Goal: Task Accomplishment & Management: Manage account settings

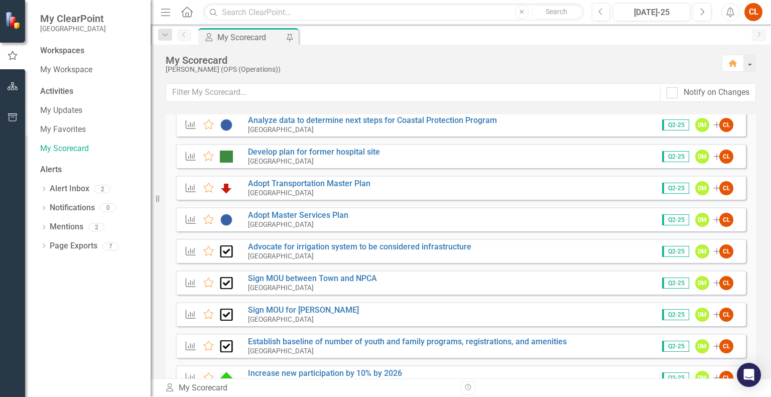
scroll to position [1006, 0]
click at [379, 344] on link "Establish baseline of number of youth and family programs, registrations, and a…" at bounding box center [407, 341] width 319 height 10
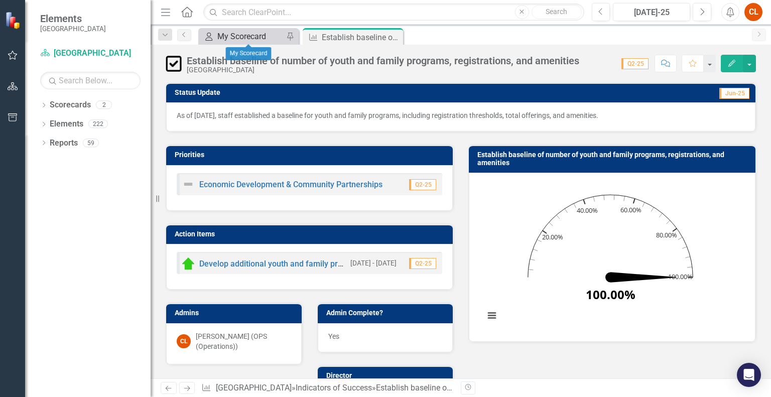
click at [237, 37] on div "My Scorecard" at bounding box center [250, 36] width 66 height 13
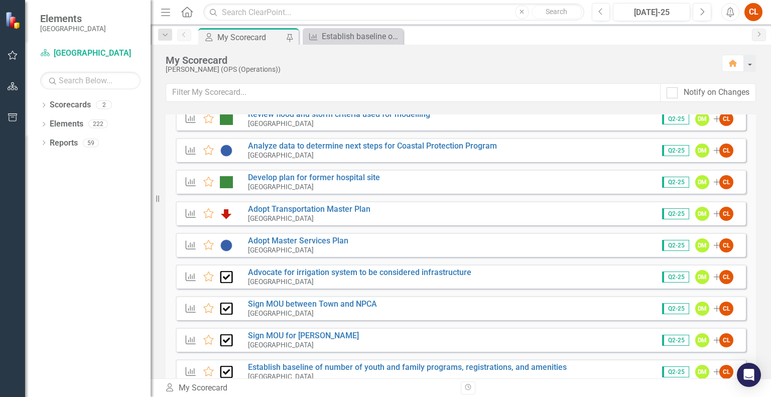
scroll to position [980, 0]
click at [298, 240] on link "Adopt Master Services Plan" at bounding box center [298, 241] width 100 height 10
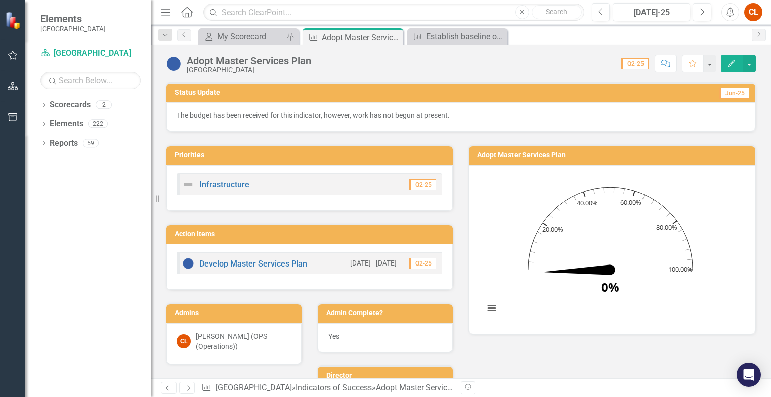
click at [465, 113] on p "The budget has been received for this indicator, however, work has not begun at…" at bounding box center [461, 115] width 568 height 10
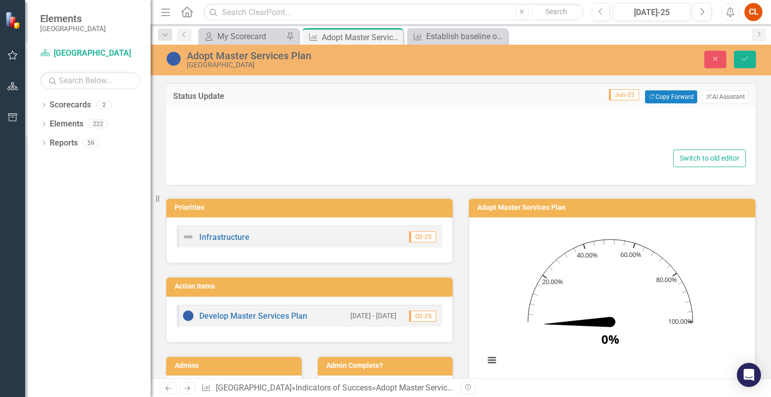
type textarea "<p>The budget has been received for this indicator, however, work has not begun…"
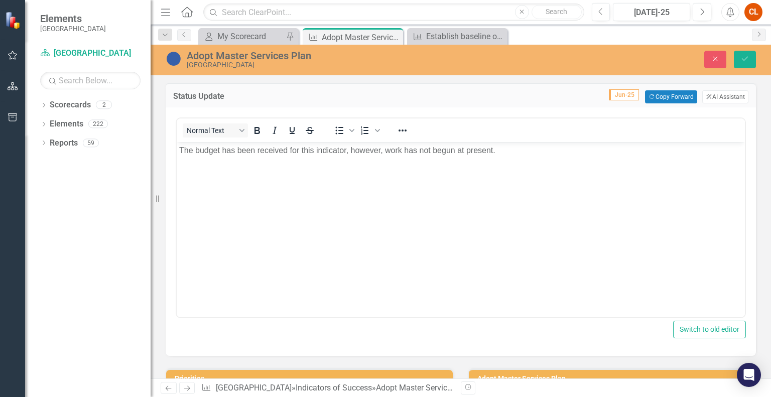
click at [511, 150] on p "The budget has been received for this indicator, however, work has not begun at…" at bounding box center [460, 151] width 563 height 12
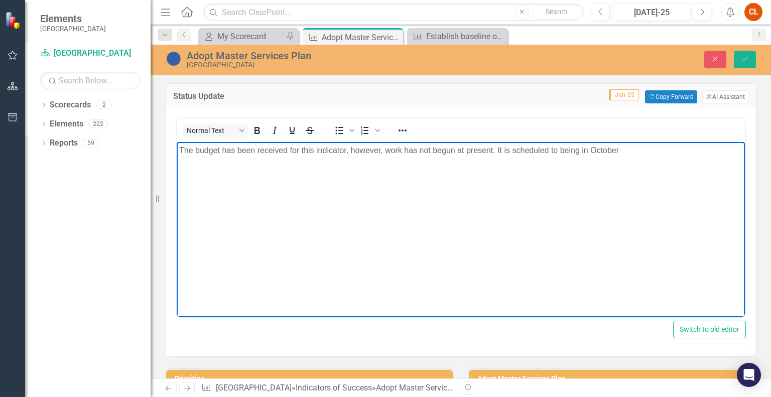
click at [581, 150] on p "The budget has been received for this indicator, however, work has not begun at…" at bounding box center [460, 151] width 563 height 12
click at [744, 60] on icon "Save" at bounding box center [744, 58] width 9 height 7
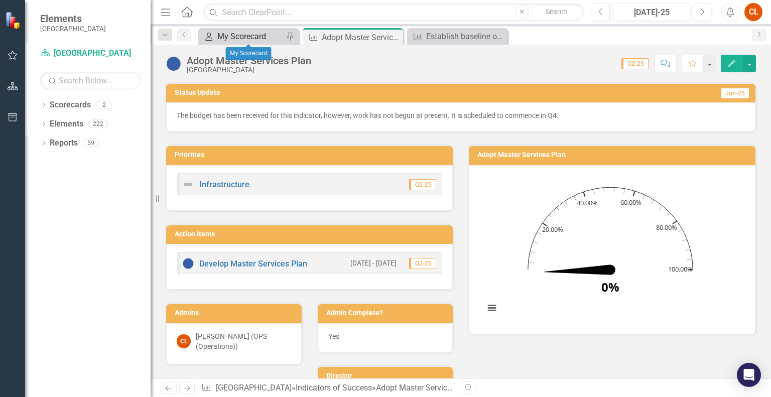
click at [226, 36] on div "My Scorecard" at bounding box center [250, 36] width 66 height 13
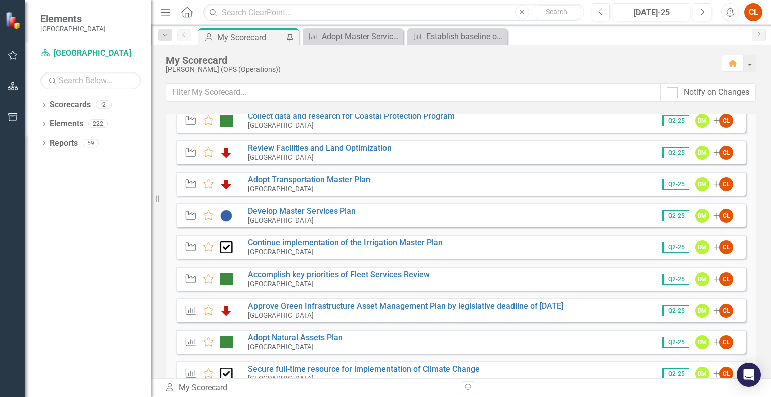
scroll to position [220, 0]
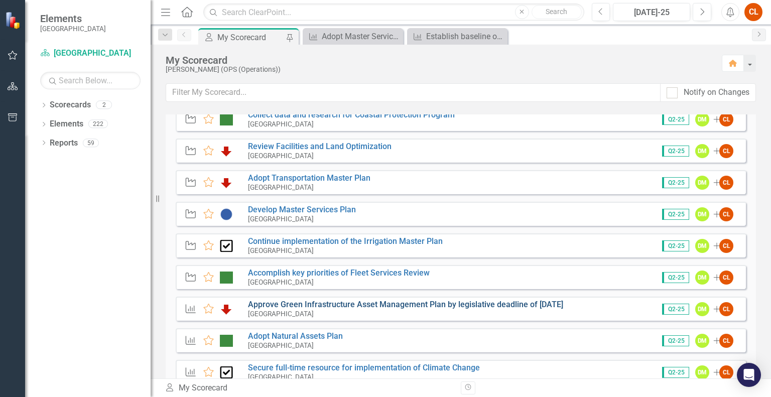
click at [297, 304] on link "Approve Green Infrastructure Asset Management Plan by legislative deadline of […" at bounding box center [405, 305] width 315 height 10
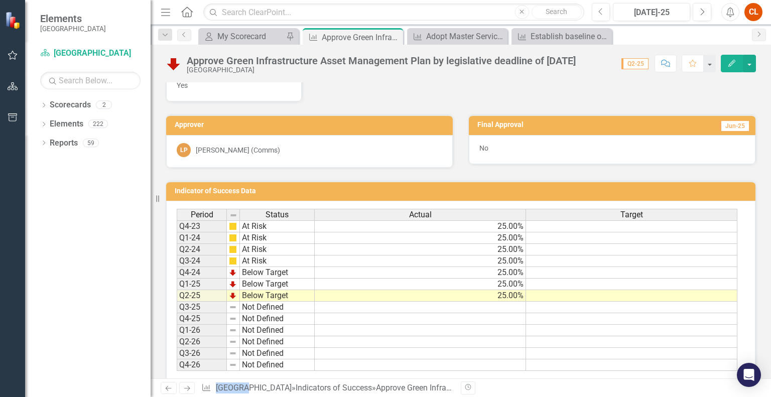
scroll to position [408, 0]
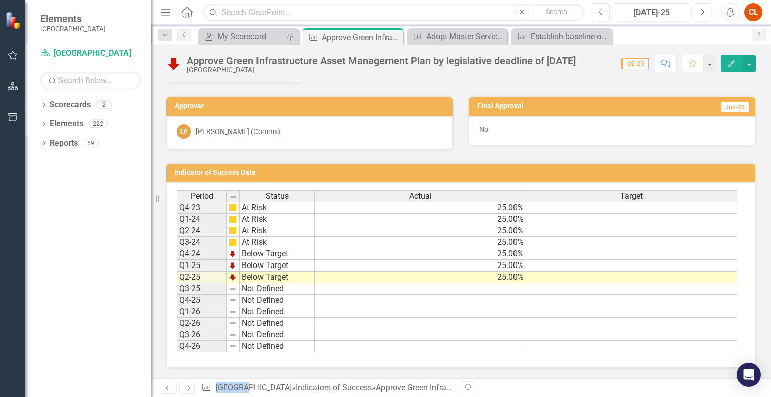
click at [243, 277] on td "Below Target" at bounding box center [277, 278] width 75 height 12
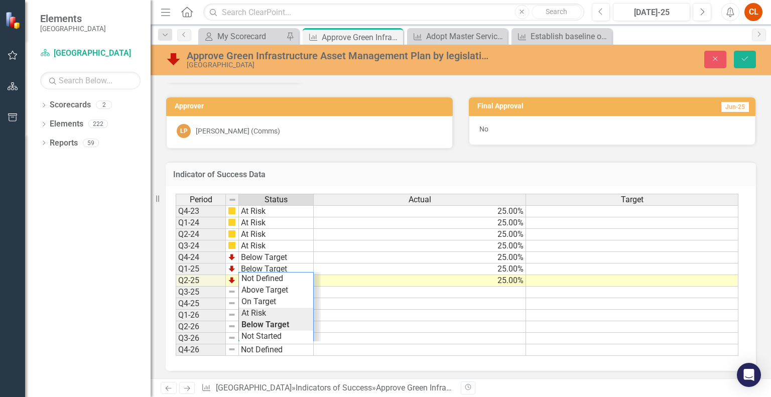
type textarea "At Risk"
click at [254, 313] on div "Period Status Actual Target Q4-23 At Risk 25.00% Q1-24 At Risk 25.00% Q2-24 At …" at bounding box center [457, 275] width 563 height 163
click at [745, 60] on icon "Save" at bounding box center [744, 58] width 9 height 7
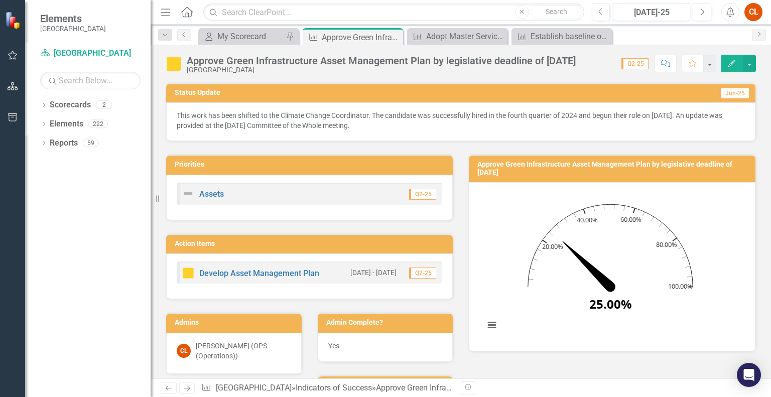
click at [338, 115] on span "This work has been shifted to the Climate Change Coordinator. The candidate was…" at bounding box center [450, 120] width 546 height 18
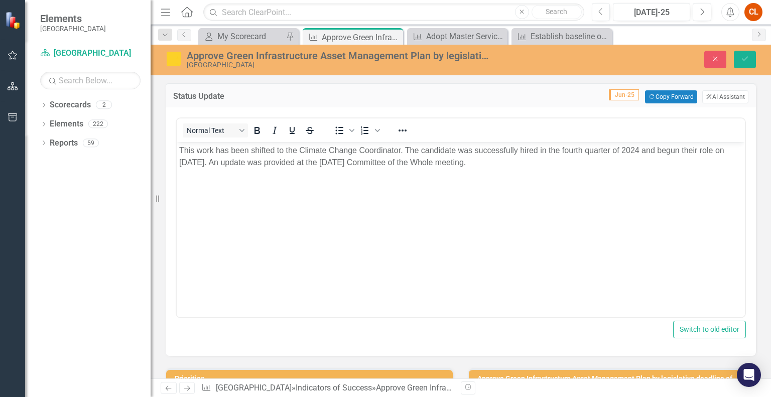
scroll to position [0, 0]
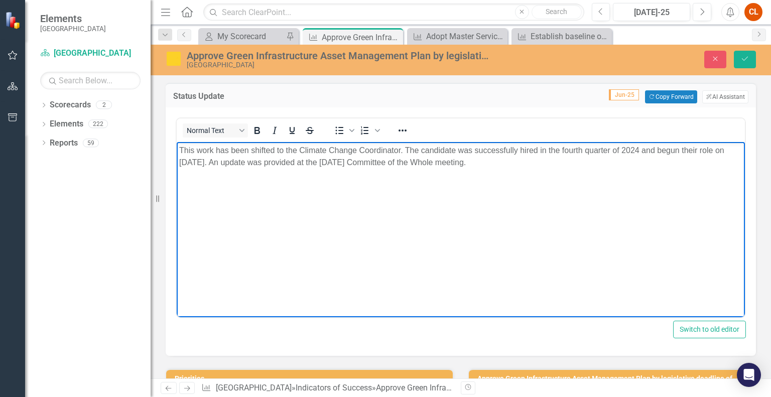
drag, startPoint x: 243, startPoint y: 159, endPoint x: 234, endPoint y: 160, distance: 8.7
click at [234, 160] on span "This work has been shifted to the Climate Change Coordinator. The candidate was…" at bounding box center [451, 156] width 545 height 21
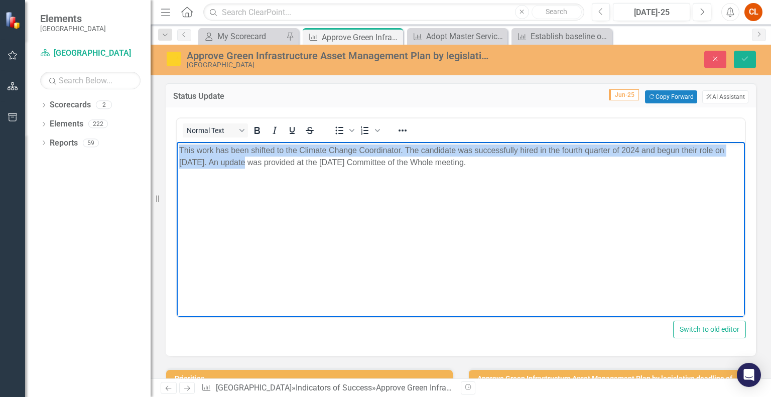
click at [180, 150] on span "This work has been shifted to the Climate Change Coordinator. The candidate was…" at bounding box center [451, 156] width 545 height 21
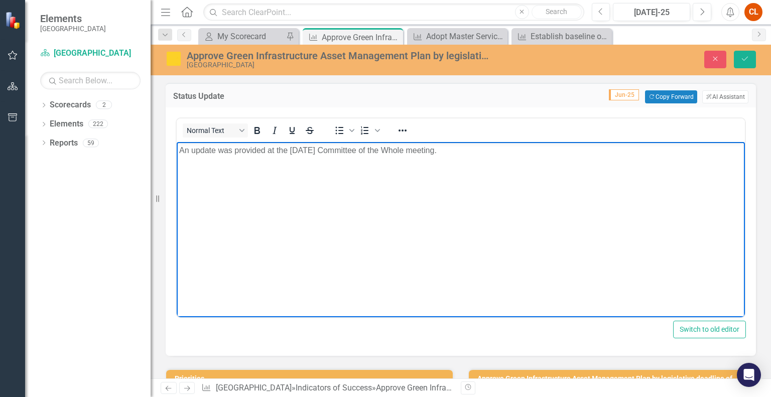
click at [220, 152] on span "An update was provided at the [DATE] Committee of the Whole meeting." at bounding box center [308, 150] width 258 height 9
click at [232, 150] on span "An update on Green Infrastructure Asset Manawas provided at the [DATE] Committe…" at bounding box center [371, 150] width 385 height 9
click at [361, 151] on span "An update on the Green Infrastructure Asset Manawas provided at the [DATE] Comm…" at bounding box center [378, 150] width 398 height 9
click at [745, 58] on icon "Save" at bounding box center [744, 58] width 9 height 7
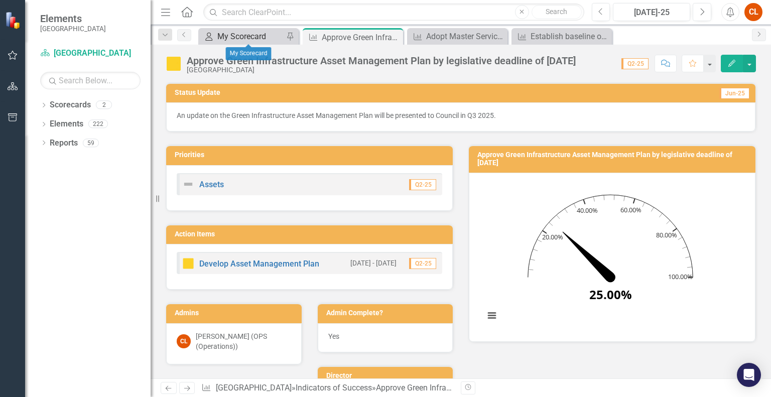
click at [253, 36] on div "My Scorecard" at bounding box center [250, 36] width 66 height 13
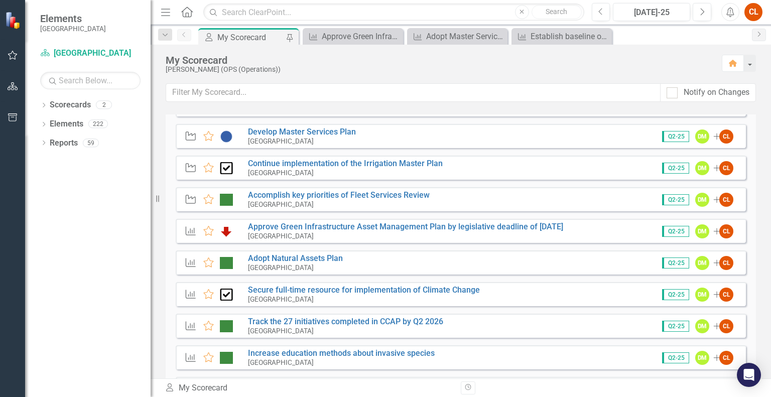
scroll to position [305, 0]
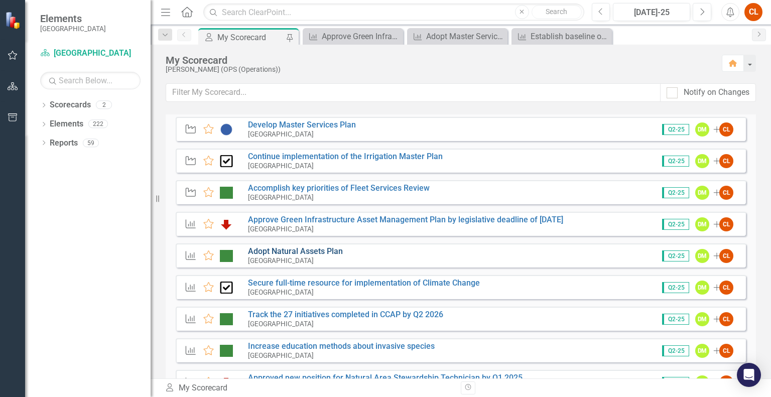
click at [293, 252] on link "Adopt Natural Assets Plan" at bounding box center [295, 251] width 95 height 10
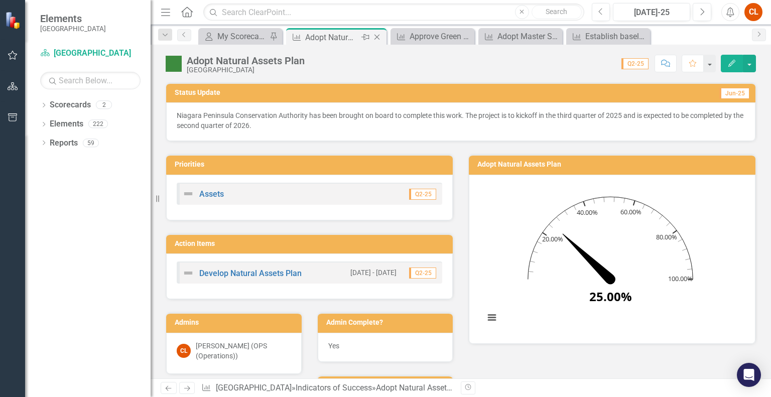
click at [376, 38] on icon at bounding box center [378, 38] width 6 height 6
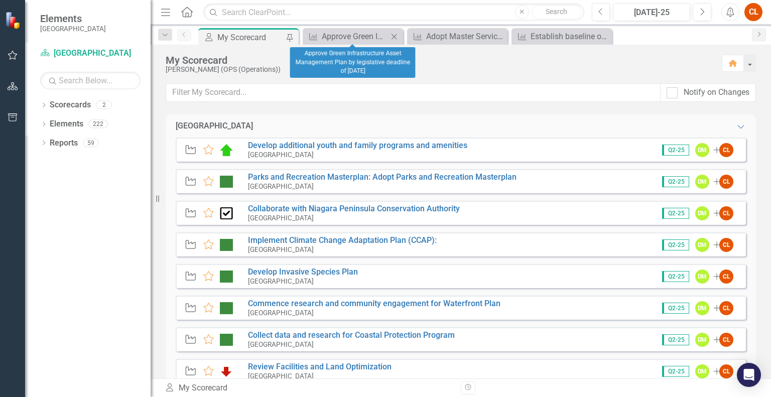
click at [396, 35] on icon at bounding box center [395, 37] width 6 height 6
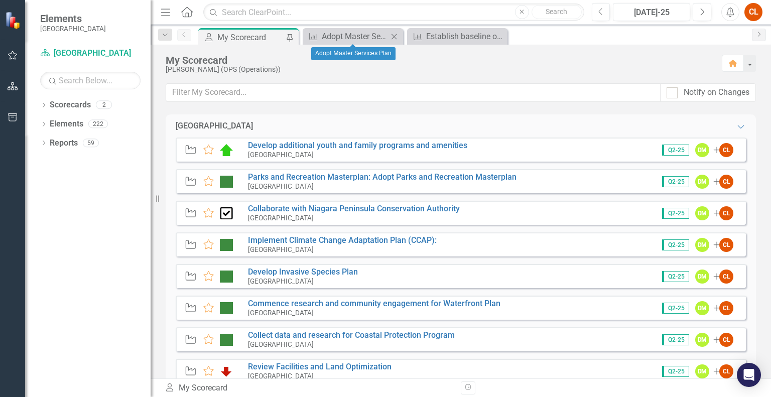
click at [396, 35] on icon at bounding box center [395, 37] width 6 height 6
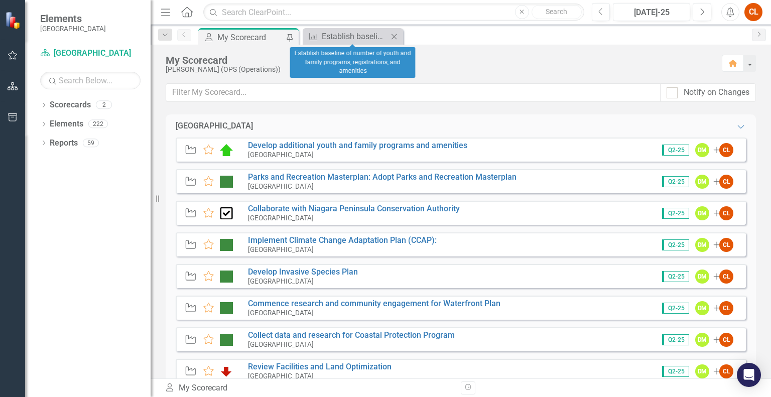
click at [396, 35] on icon at bounding box center [395, 37] width 6 height 6
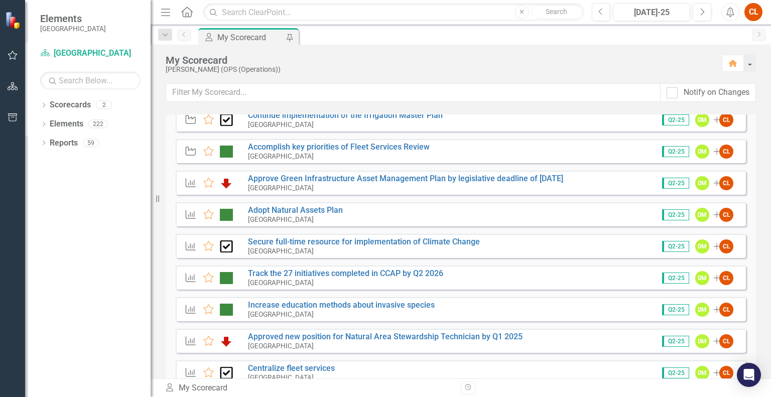
scroll to position [350, 0]
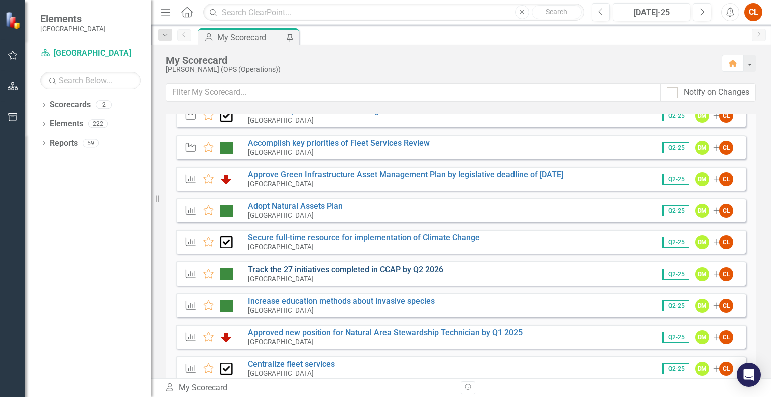
click at [339, 270] on link "Track the 27 initiatives completed in CCAP by Q2 2026" at bounding box center [345, 270] width 195 height 10
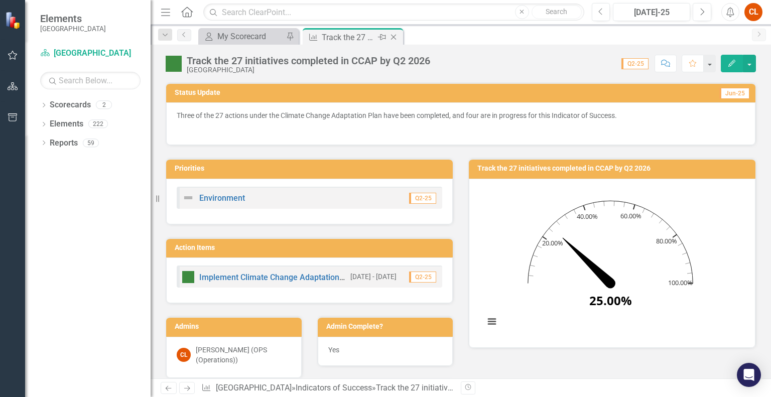
click at [392, 35] on icon "Close" at bounding box center [394, 37] width 10 height 8
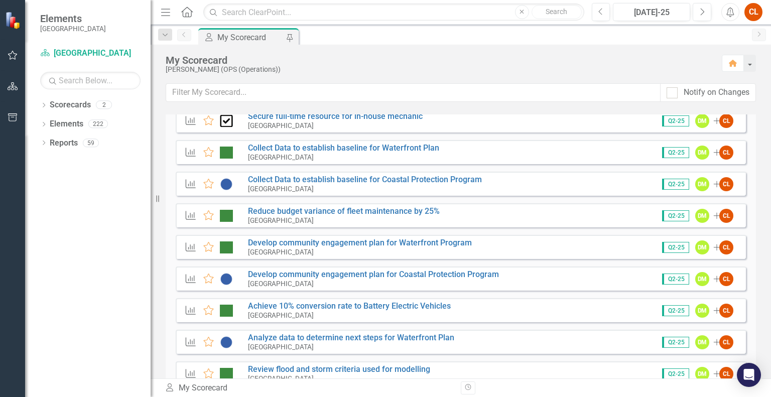
scroll to position [726, 0]
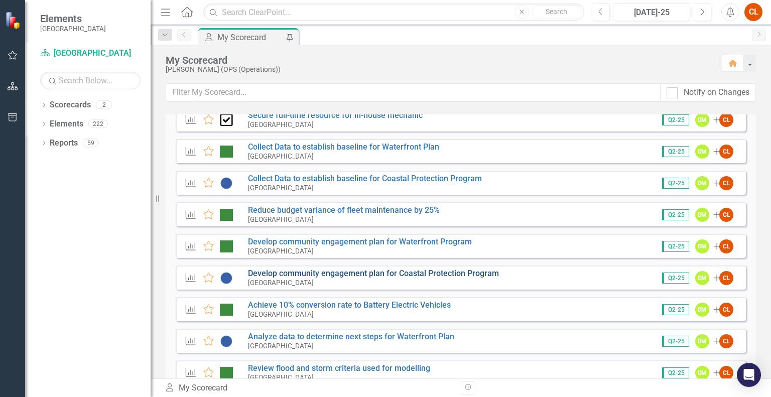
click at [319, 273] on link "Develop community engagement plan for Coastal Protection Program" at bounding box center [373, 274] width 251 height 10
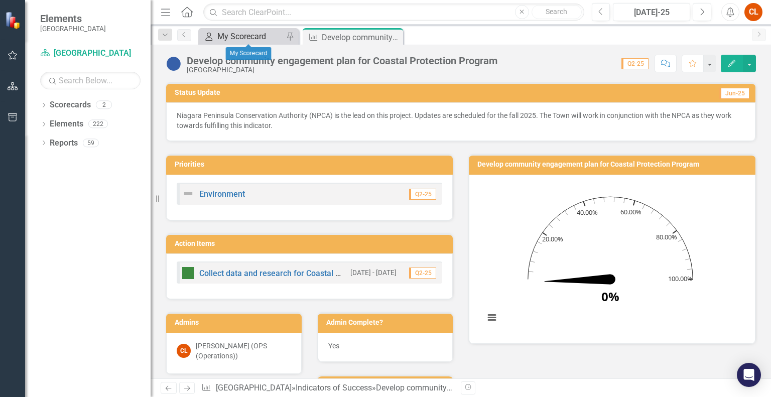
click at [251, 37] on div "My Scorecard" at bounding box center [250, 36] width 66 height 13
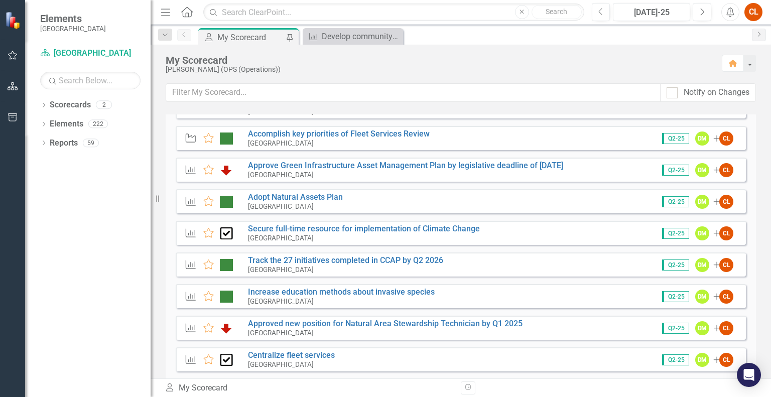
scroll to position [361, 0]
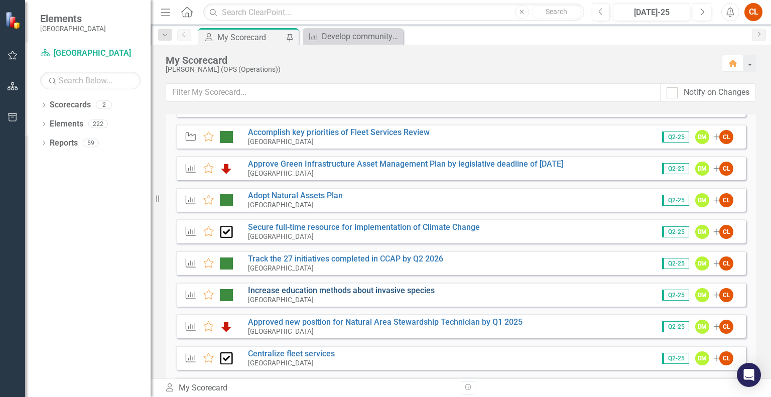
click at [325, 291] on link "Increase education methods about invasive species" at bounding box center [341, 291] width 187 height 10
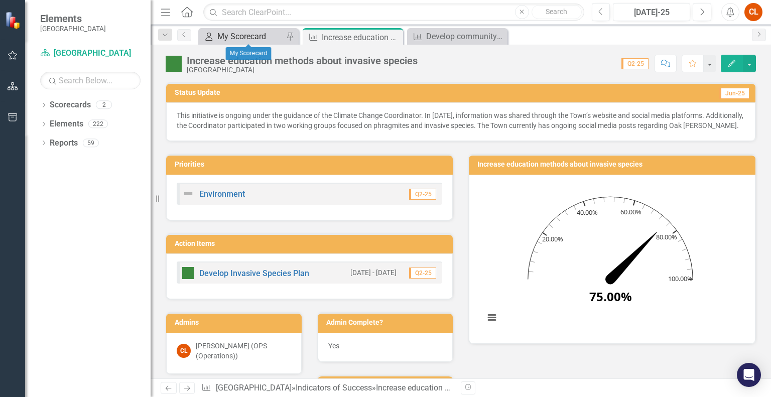
click at [250, 37] on div "My Scorecard" at bounding box center [250, 36] width 66 height 13
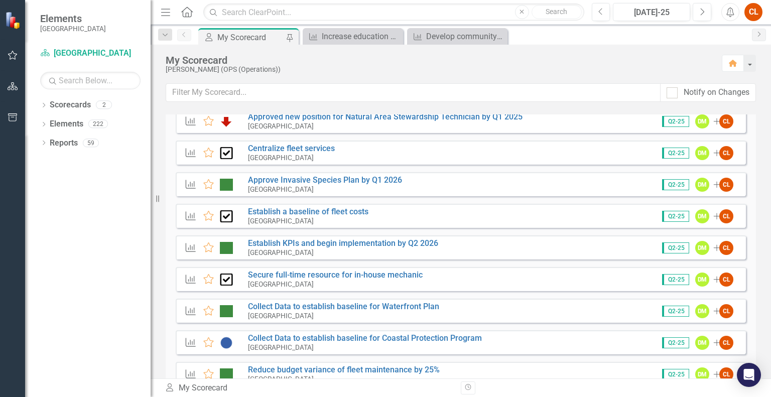
scroll to position [567, 0]
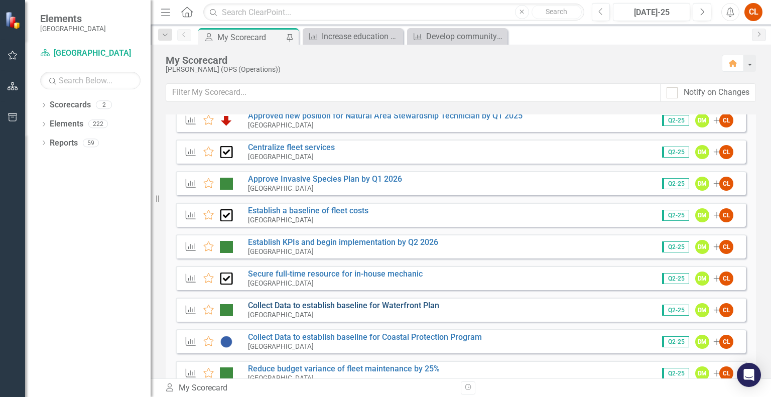
click at [325, 307] on link "Collect Data to establish baseline for Waterfront Plan" at bounding box center [343, 306] width 191 height 10
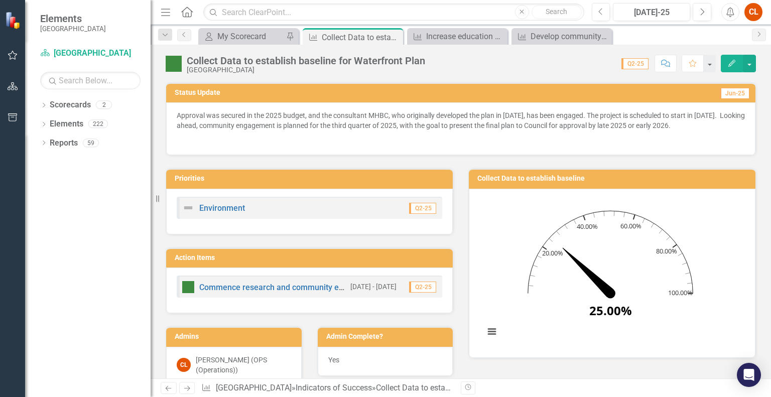
click at [376, 113] on p "Approval was secured in the 2025 budget, and the consultant MHBC, who originall…" at bounding box center [461, 121] width 568 height 22
click at [369, 116] on p "Approval was secured in the 2025 budget, and the consultant MHBC, who originall…" at bounding box center [461, 121] width 568 height 22
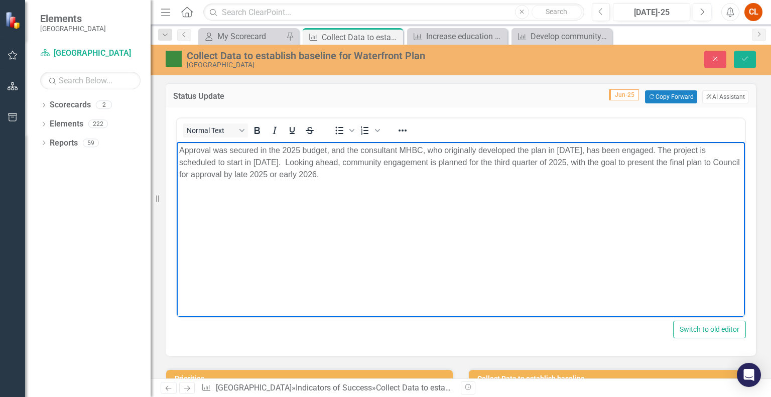
click at [399, 152] on p "Approval was secured in the 2025 budget, and the consultant MHBC, who originall…" at bounding box center [460, 163] width 563 height 36
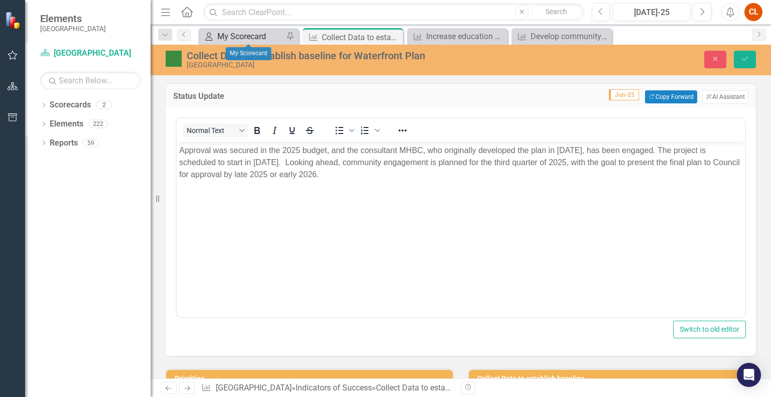
click at [242, 33] on div "My Scorecard" at bounding box center [250, 36] width 66 height 13
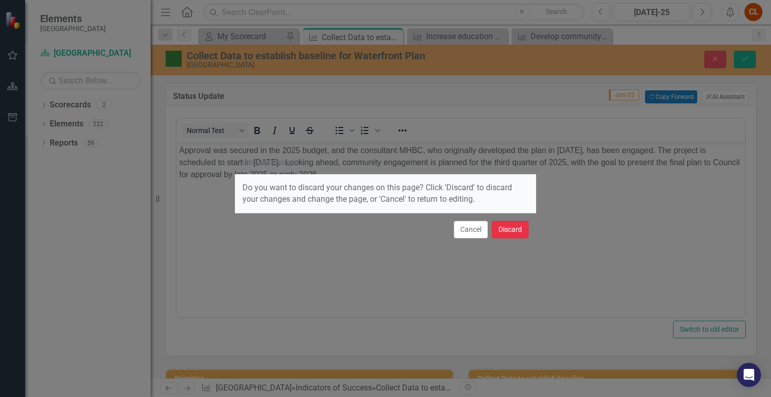
click at [513, 231] on button "Discard" at bounding box center [510, 230] width 37 height 18
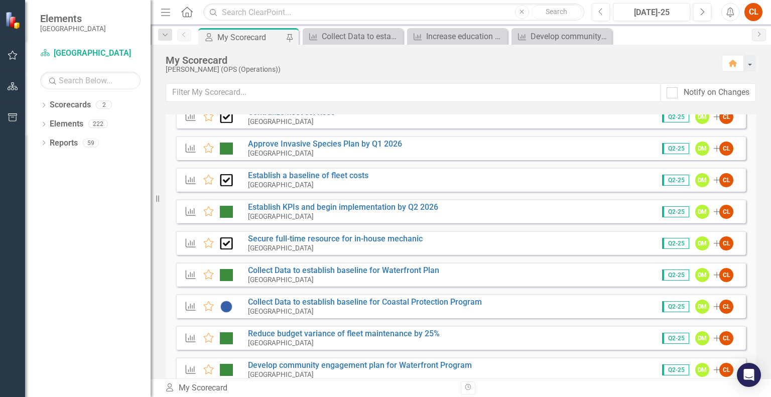
scroll to position [605, 0]
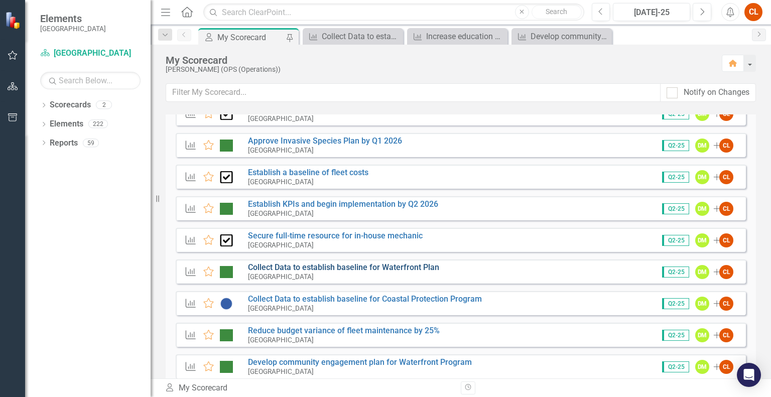
click at [319, 268] on link "Collect Data to establish baseline for Waterfront Plan" at bounding box center [343, 268] width 191 height 10
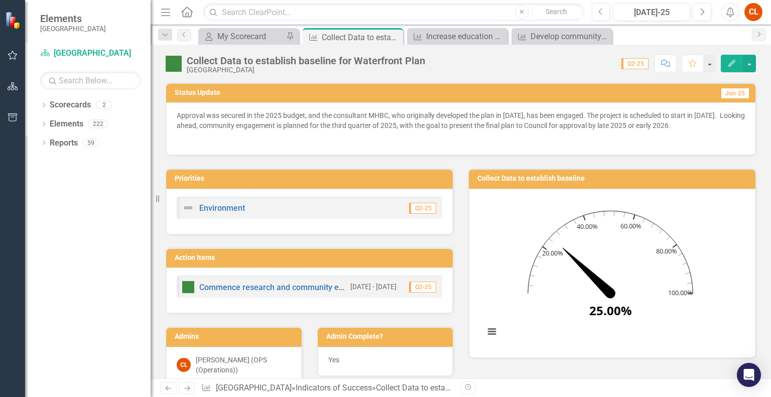
click at [625, 115] on p "Approval was secured in the 2025 budget, and the consultant MHBC, who originall…" at bounding box center [461, 121] width 568 height 22
click at [599, 117] on p "Approval was secured in the 2025 budget, and the consultant MHBC, who originall…" at bounding box center [461, 121] width 568 height 22
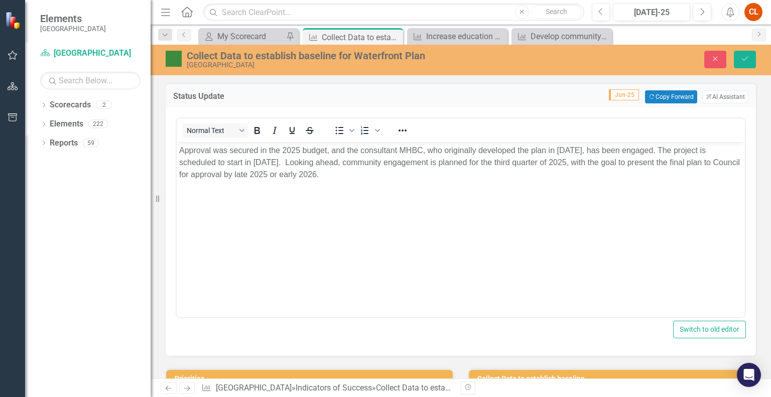
click at [700, 150] on p "Approval was secured in the 2025 budget, and the consultant MHBC, who originall…" at bounding box center [460, 163] width 563 height 36
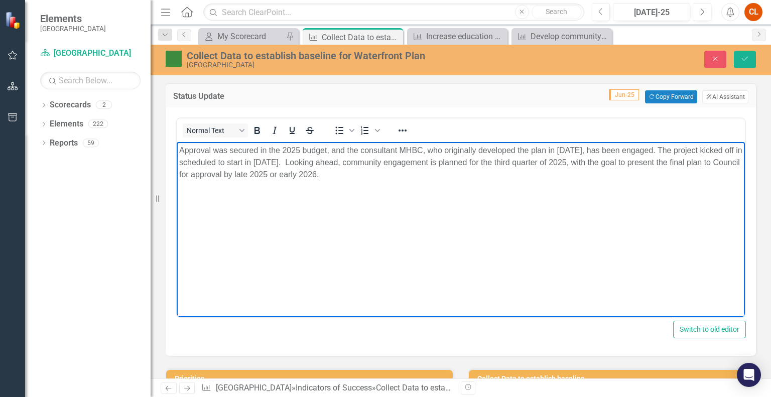
click at [284, 164] on p "Approval was secured in the 2025 budget, and the consultant MHBC, who originall…" at bounding box center [460, 163] width 563 height 36
click at [747, 58] on icon "Save" at bounding box center [744, 58] width 9 height 7
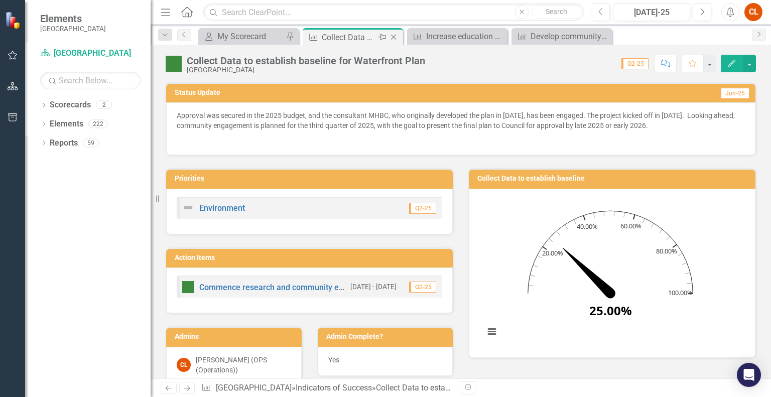
click at [394, 36] on icon "Close" at bounding box center [394, 37] width 10 height 8
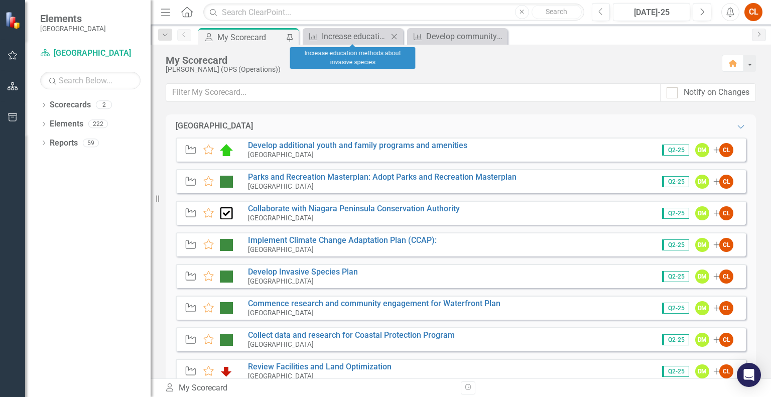
click at [394, 36] on icon at bounding box center [395, 37] width 6 height 6
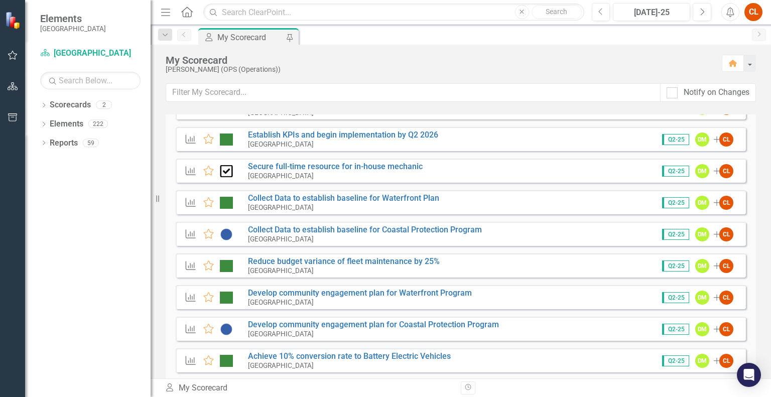
scroll to position [676, 0]
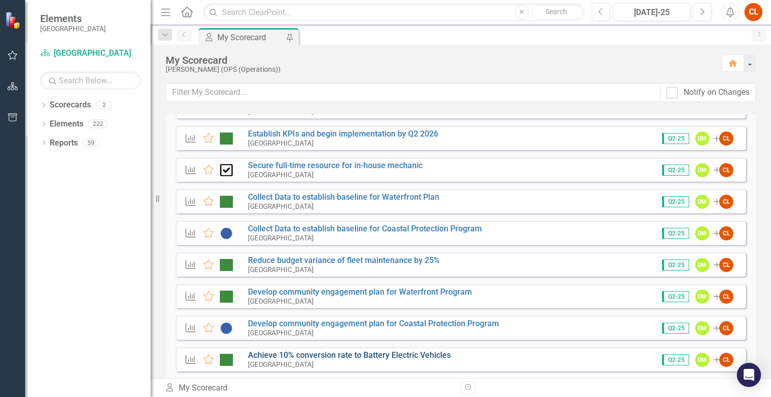
click at [360, 354] on link "Achieve 10% conversion rate to Battery Electric Vehicles" at bounding box center [349, 355] width 203 height 10
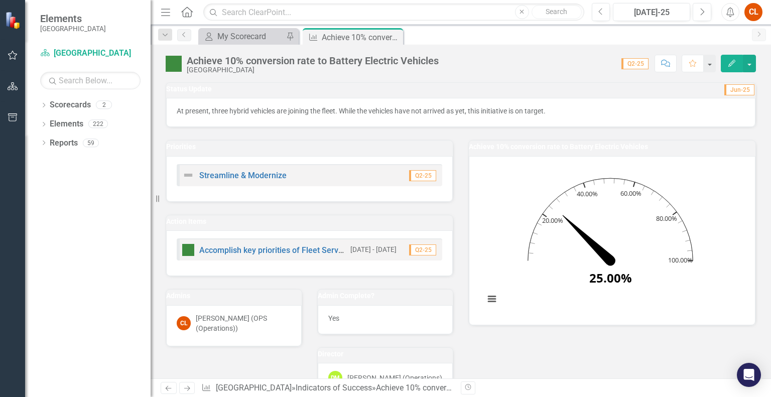
click at [559, 114] on p "At present, three hybrid vehicles are joining the fleet. While the vehicles hav…" at bounding box center [461, 111] width 568 height 10
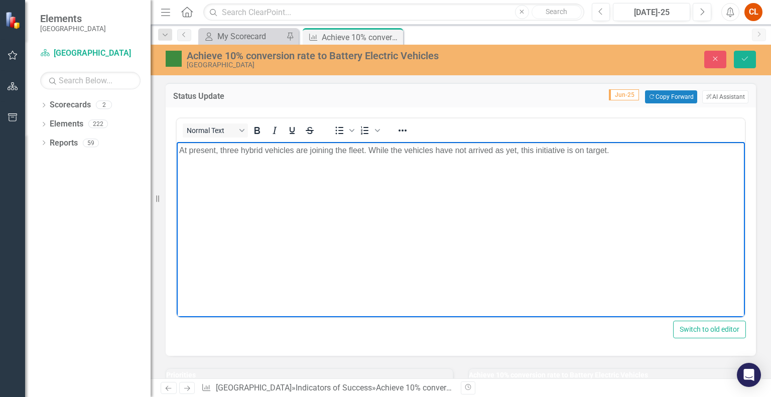
click at [628, 151] on p "At present, three hybrid vehicles are joining the fleet. While the vehicles hav…" at bounding box center [460, 151] width 563 height 12
click at [613, 150] on p "At present, three hybrid vehicles are joining the fleet. While the vehicles hav…" at bounding box center [460, 151] width 563 height 12
click at [190, 157] on p "At present, three hybrid vehicles are joining the fleet. While the vehicles hav…" at bounding box center [460, 151] width 563 height 12
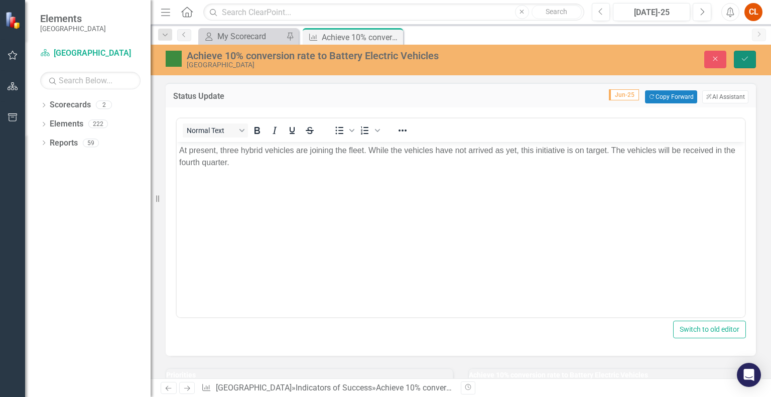
drag, startPoint x: 739, startPoint y: 58, endPoint x: 751, endPoint y: 61, distance: 12.4
click at [751, 61] on button "Save" at bounding box center [745, 60] width 22 height 18
